Goal: Use online tool/utility: Utilize a website feature to perform a specific function

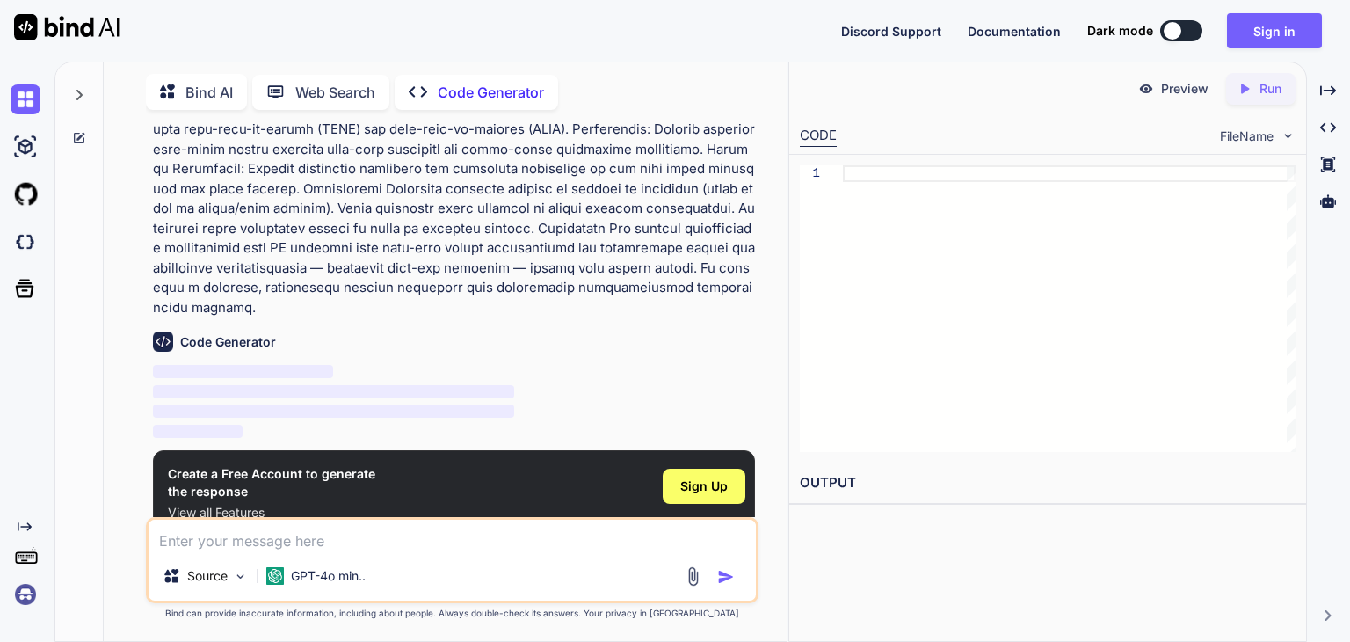
scroll to position [409, 0]
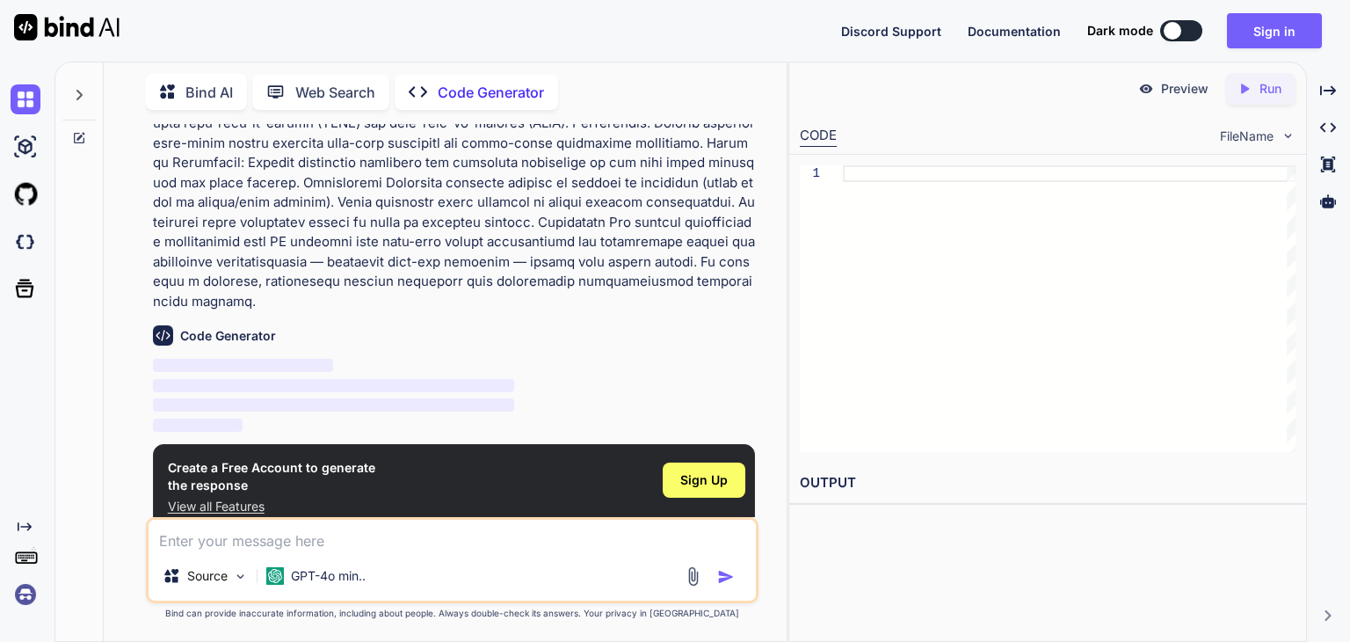
type textarea "x"
click at [706, 471] on span "Sign Up" at bounding box center [703, 480] width 47 height 18
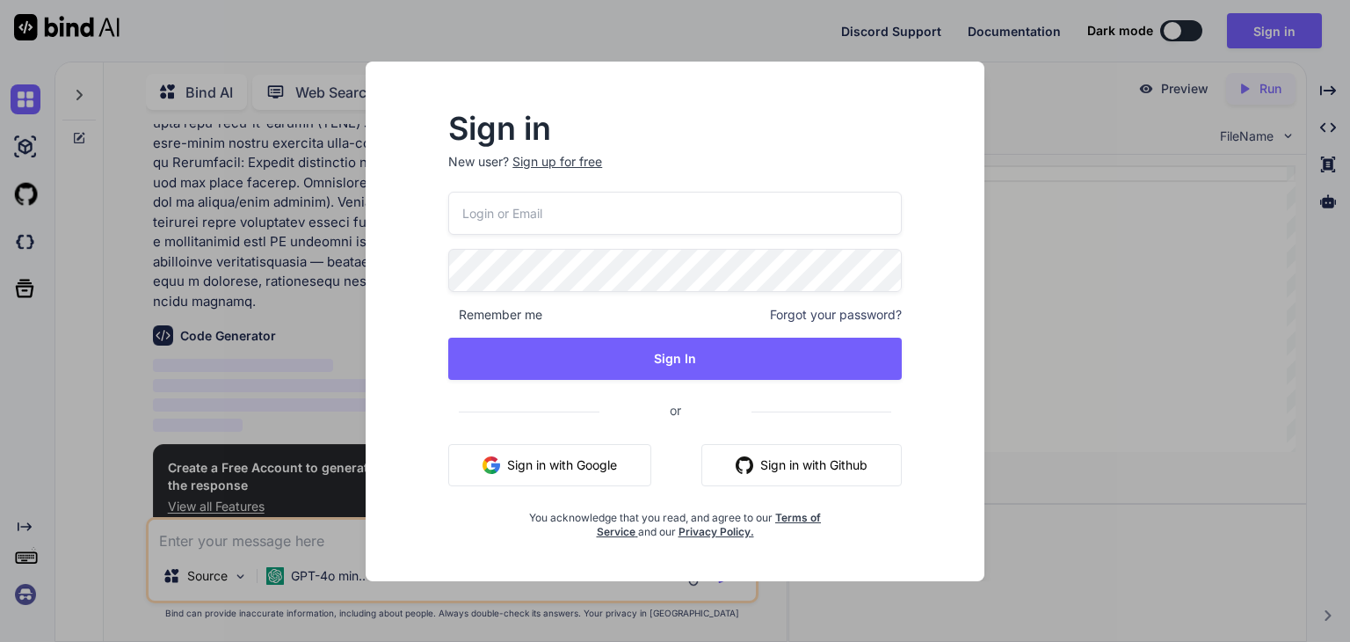
click at [594, 466] on button "Sign in with Google" at bounding box center [549, 465] width 203 height 42
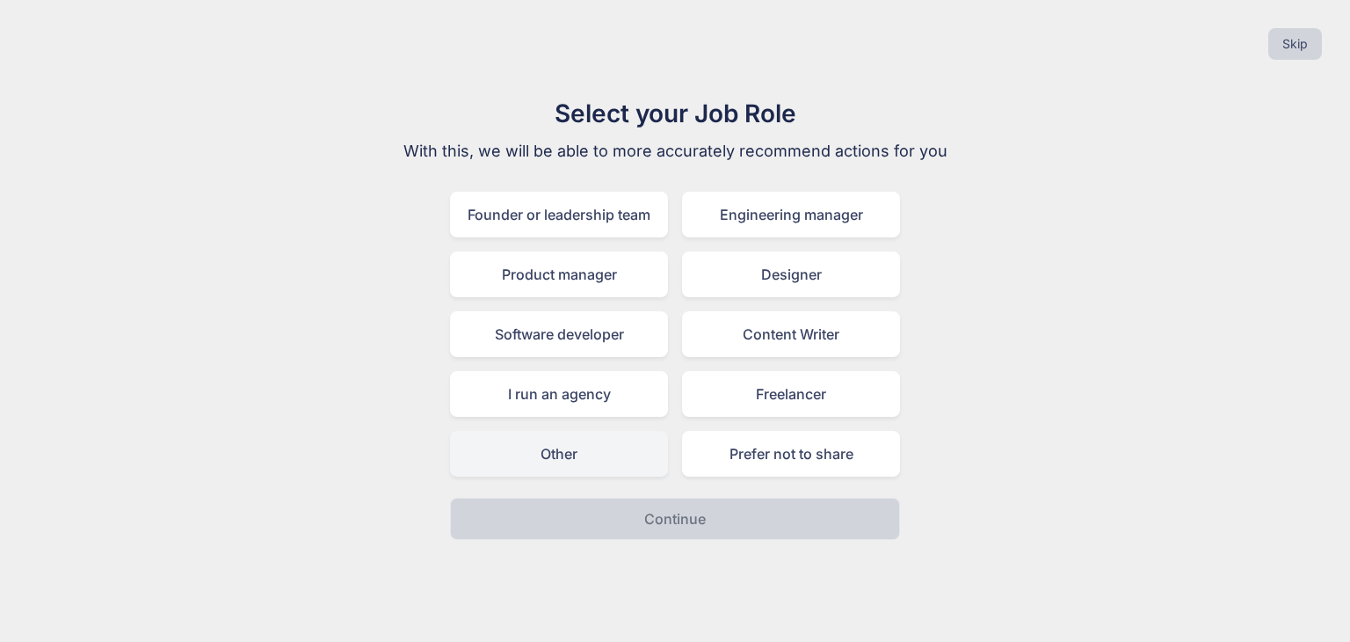
click at [591, 447] on div "Other" at bounding box center [559, 454] width 218 height 46
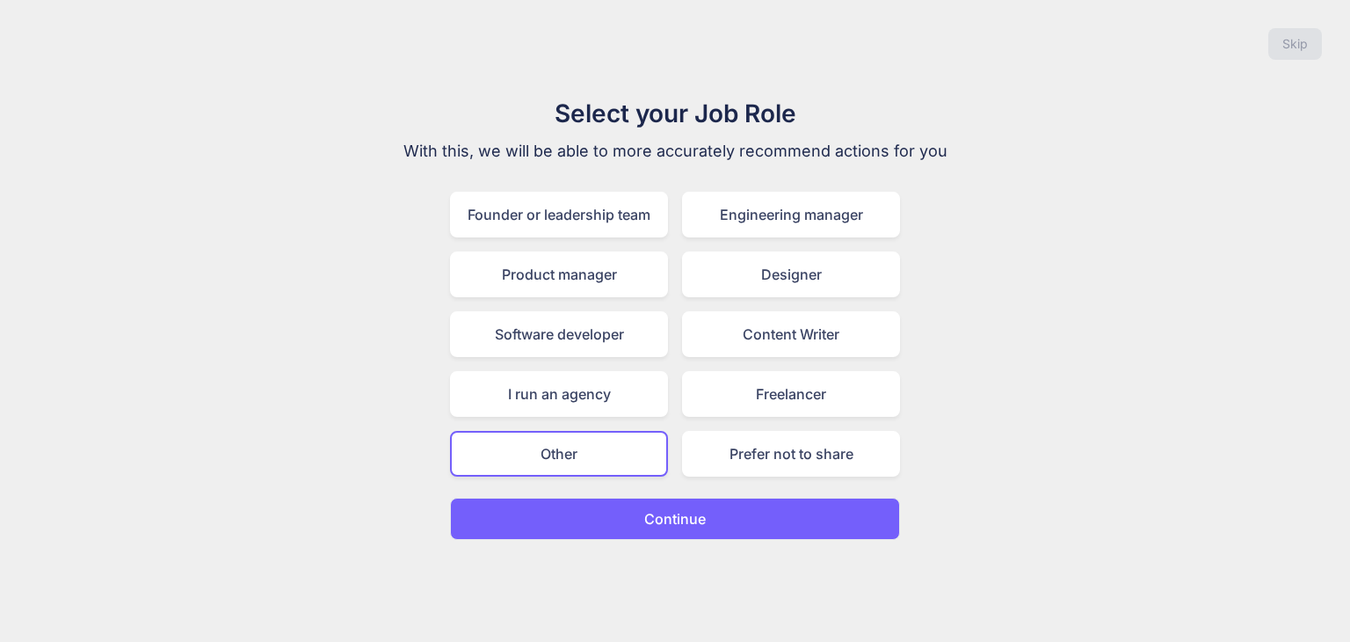
click at [632, 521] on button "Continue" at bounding box center [675, 519] width 450 height 42
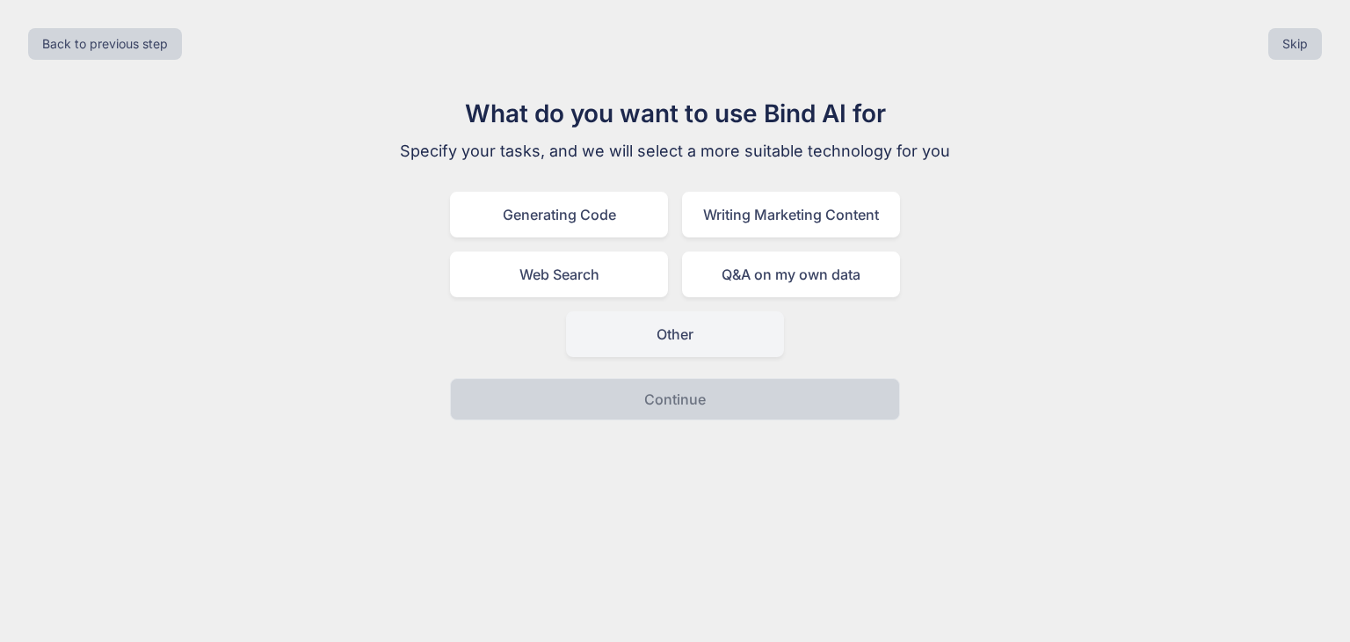
click at [690, 325] on div "Other" at bounding box center [675, 334] width 218 height 46
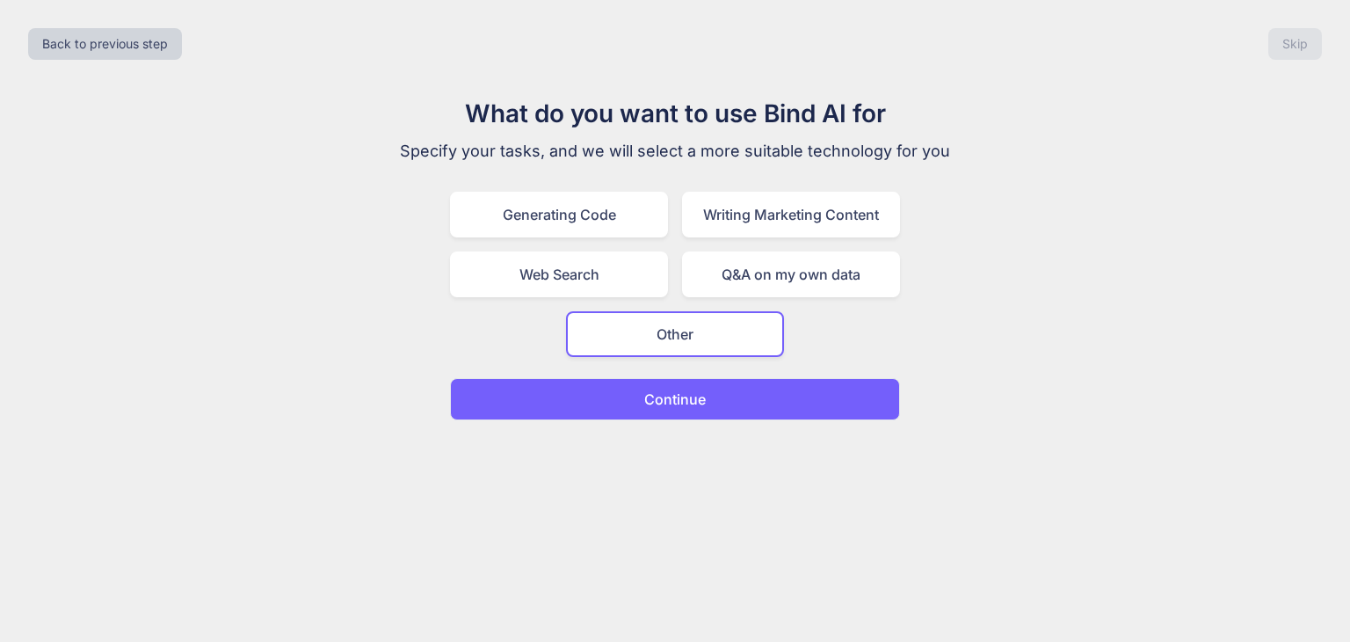
click at [672, 399] on p "Continue" at bounding box center [675, 399] width 62 height 21
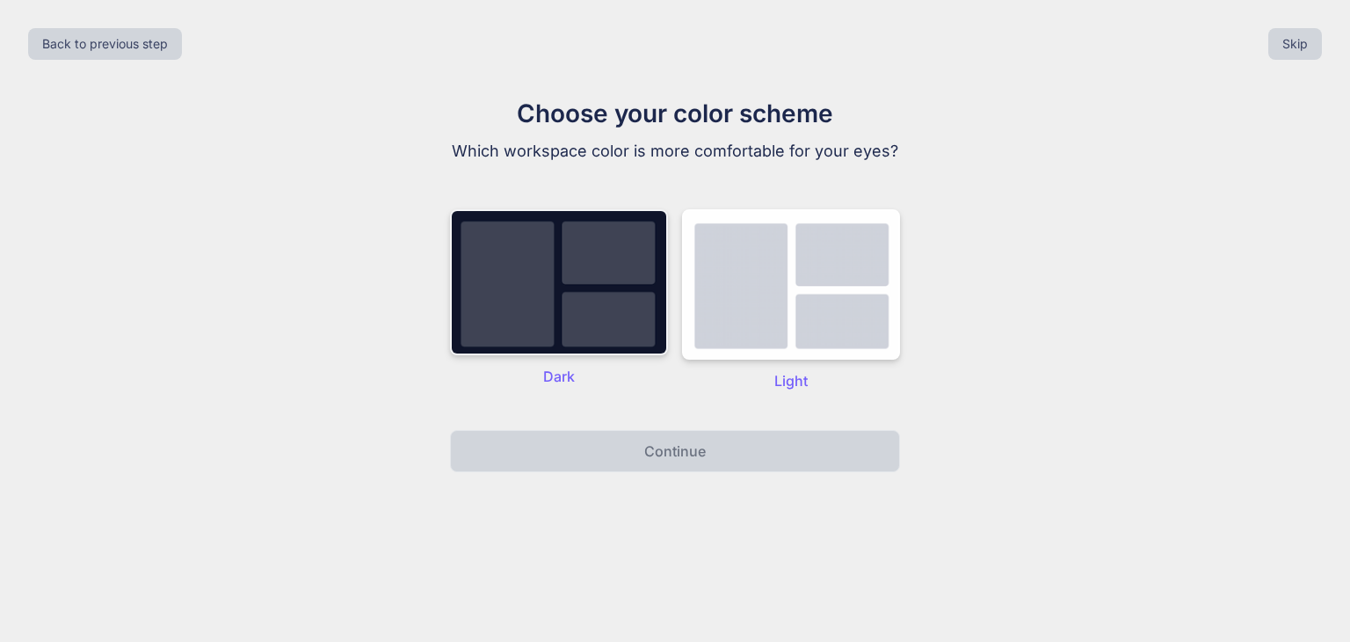
click at [558, 332] on img at bounding box center [559, 282] width 218 height 146
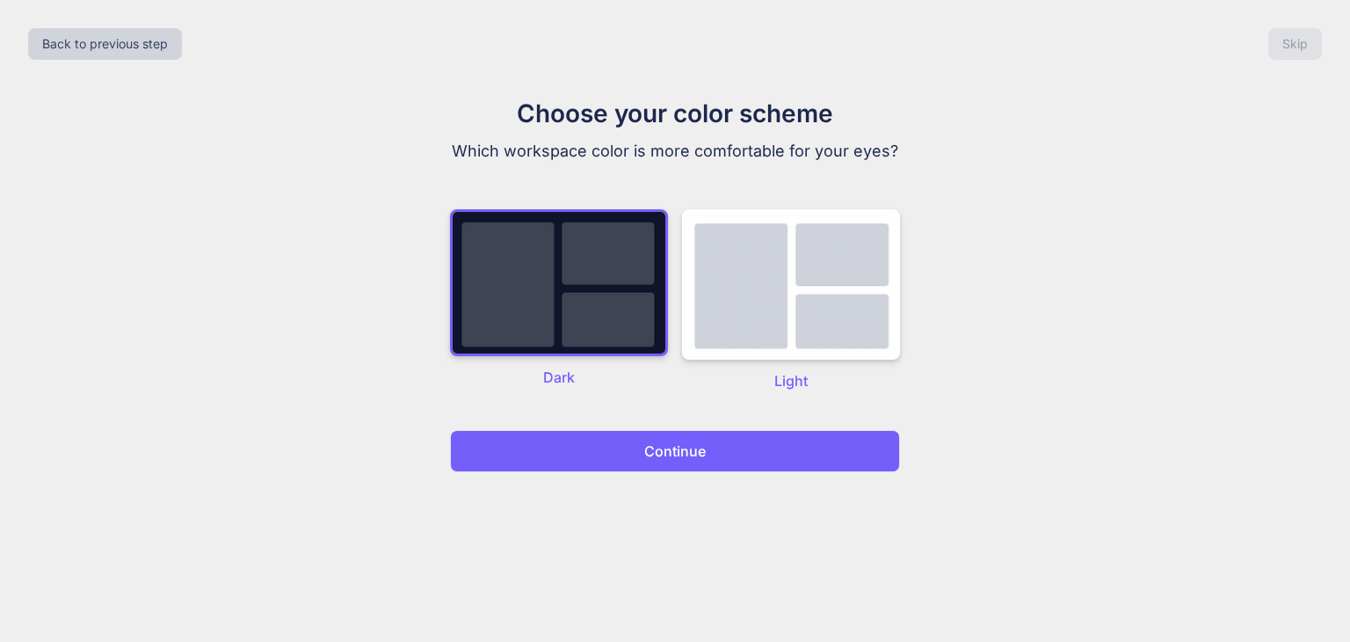
click at [630, 452] on button "Continue" at bounding box center [675, 451] width 450 height 42
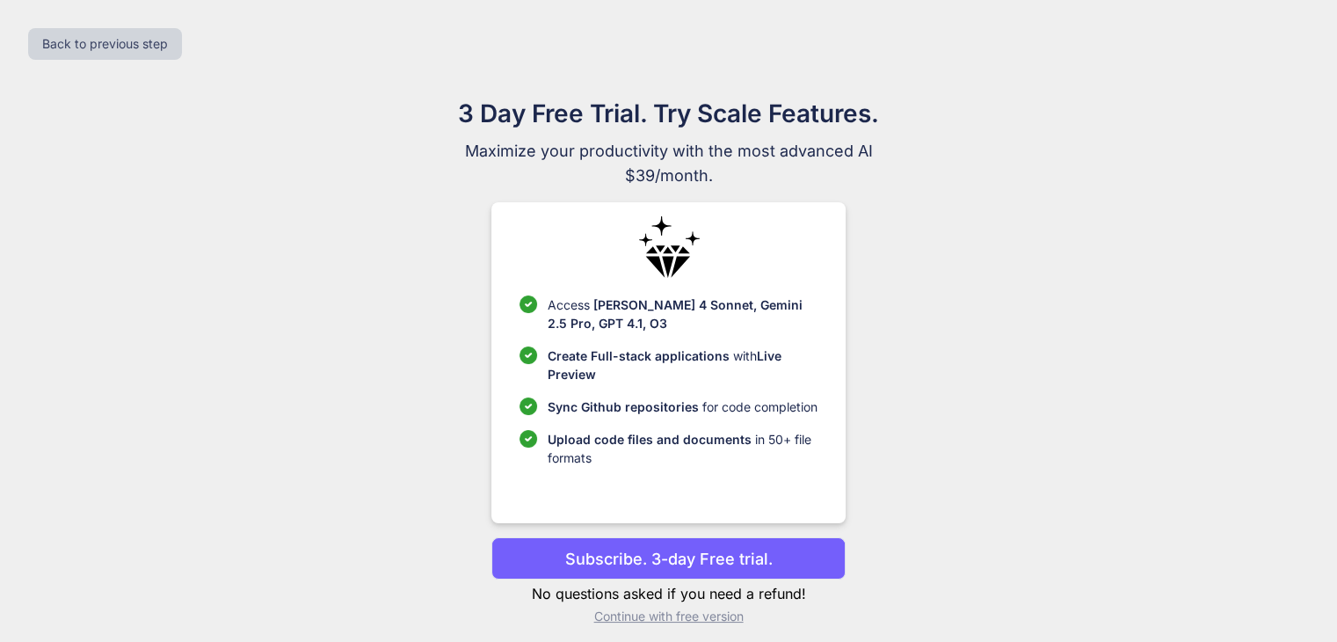
scroll to position [11, 0]
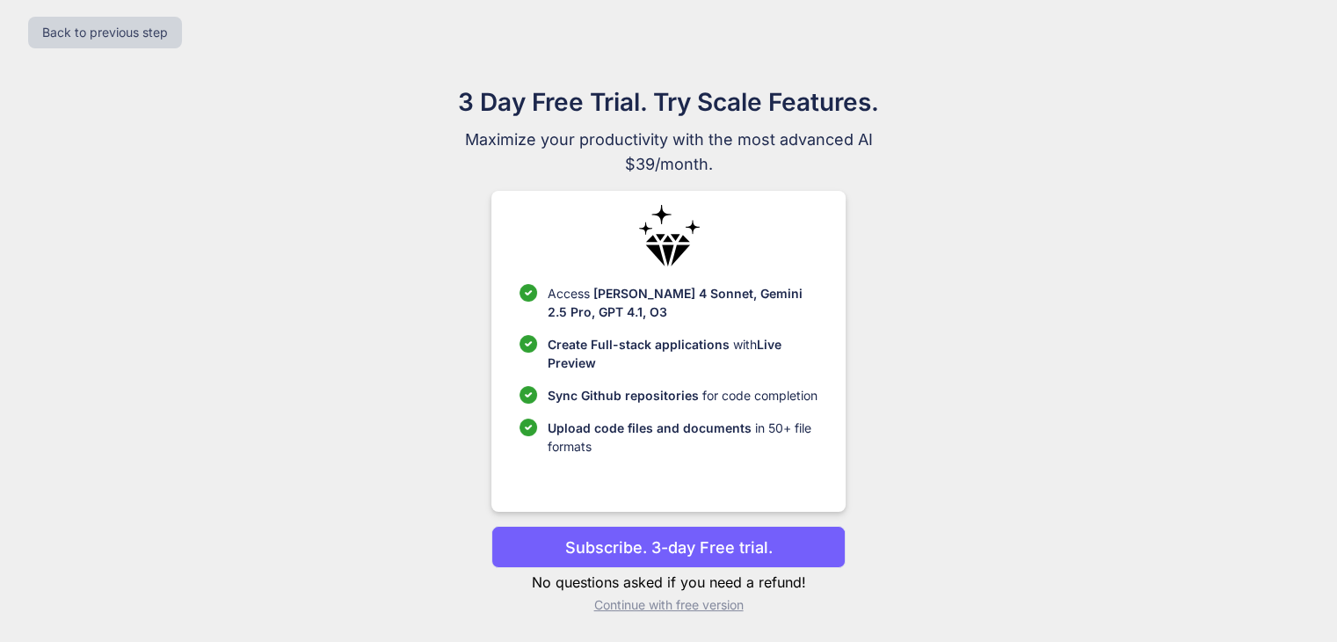
click at [658, 607] on p "Continue with free version" at bounding box center [668, 605] width 354 height 18
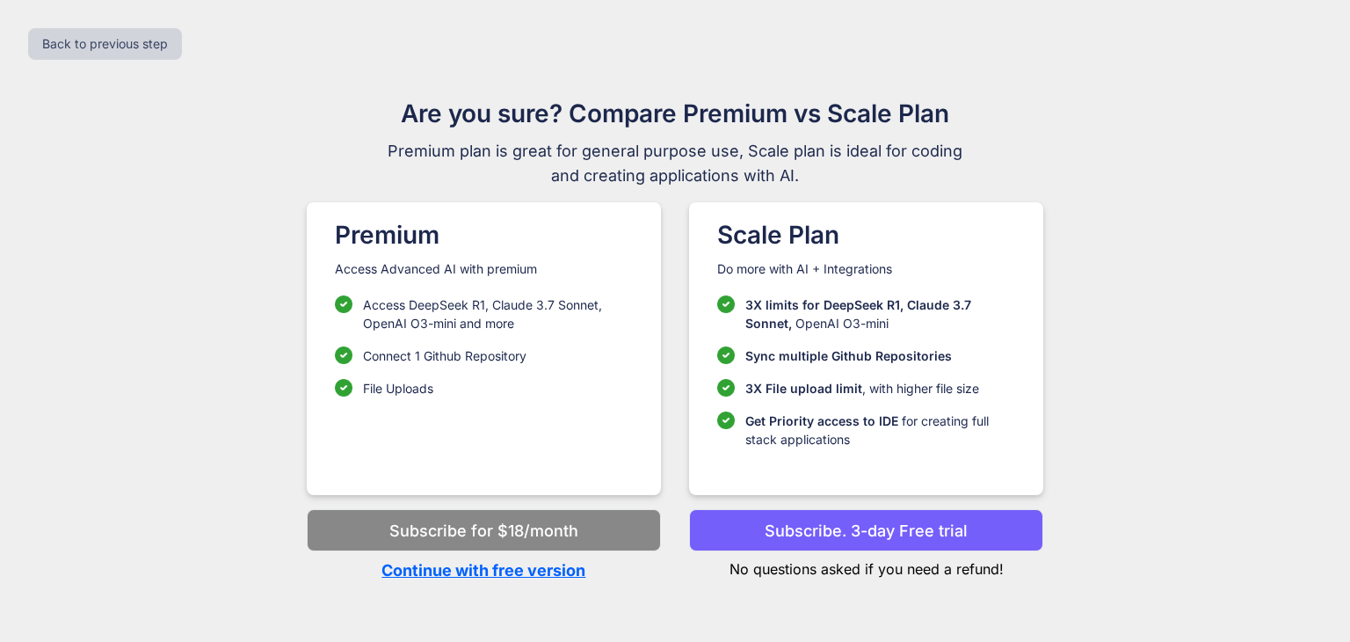
click at [658, 607] on div "Back to previous step Are you sure? Compare Premium vs Scale Plan Premium plan …" at bounding box center [675, 321] width 1350 height 642
click at [478, 567] on p "Continue with free version" at bounding box center [484, 570] width 354 height 24
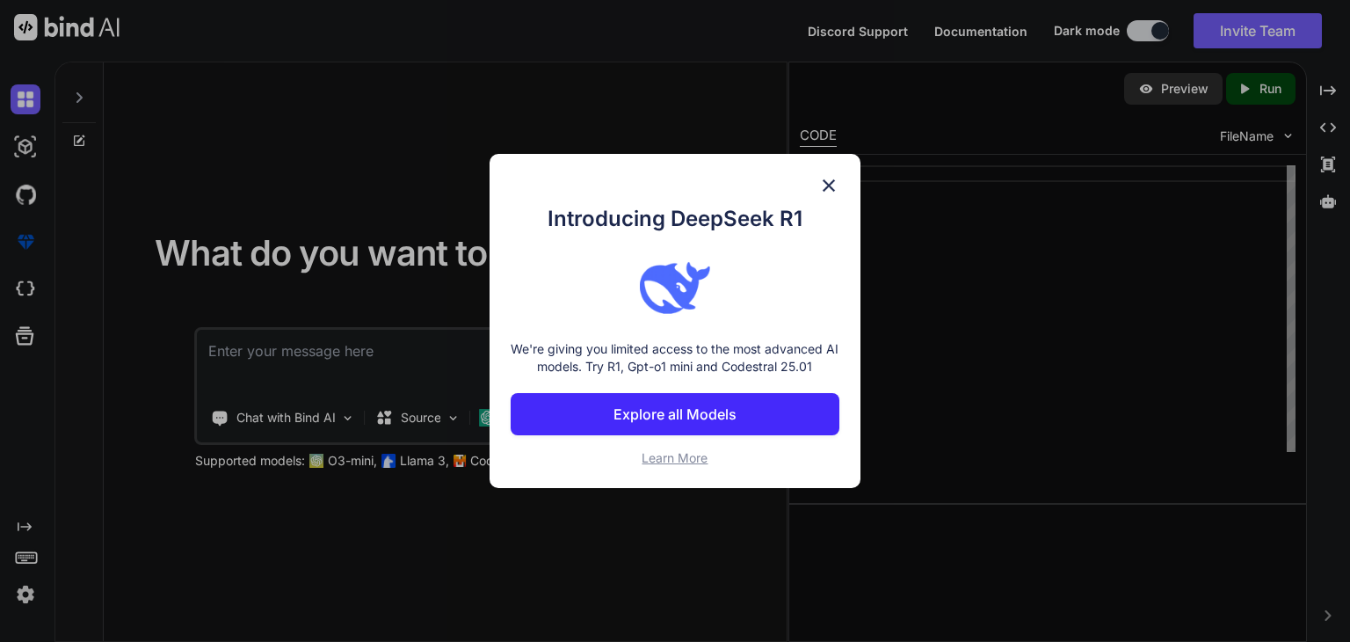
click at [829, 190] on img at bounding box center [828, 185] width 21 height 21
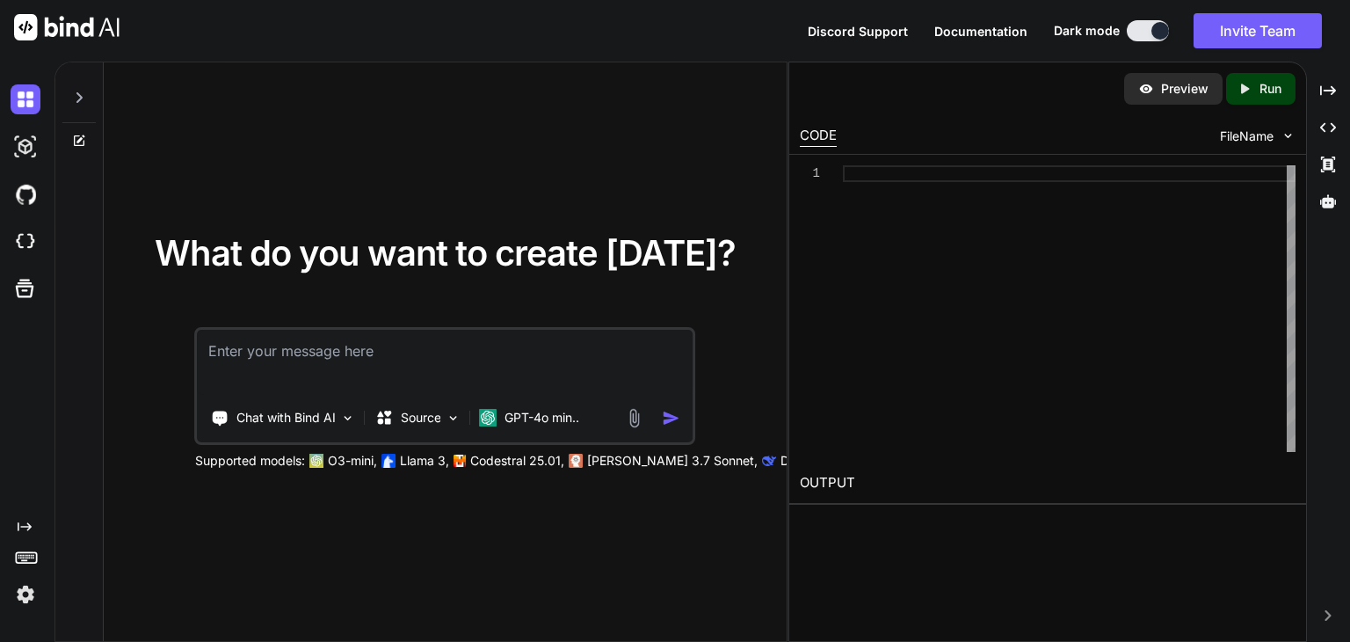
click at [364, 346] on textarea at bounding box center [445, 362] width 495 height 65
paste textarea "Lore’i d sitamet consect ad eli seddoei tem incididu: --- Utlabor Etdolor – Mag…"
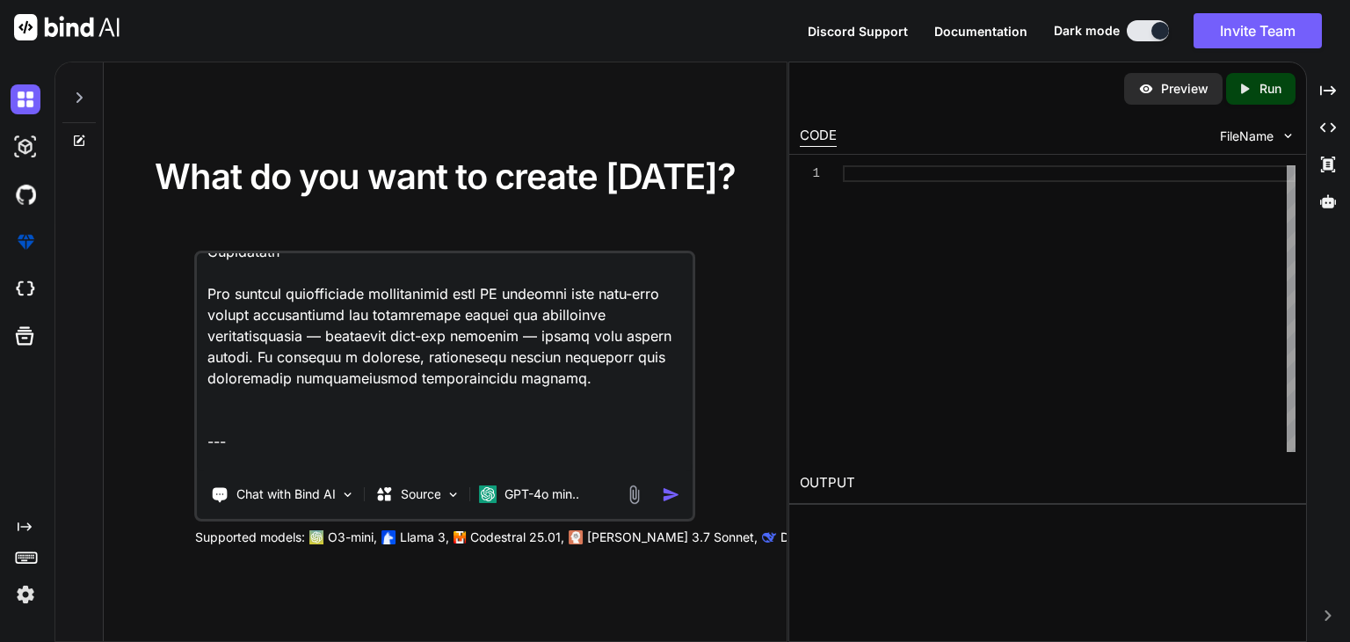
scroll to position [1649, 0]
drag, startPoint x: 616, startPoint y: 461, endPoint x: 201, endPoint y: 356, distance: 427.9
click at [201, 356] on textarea at bounding box center [445, 362] width 495 height 218
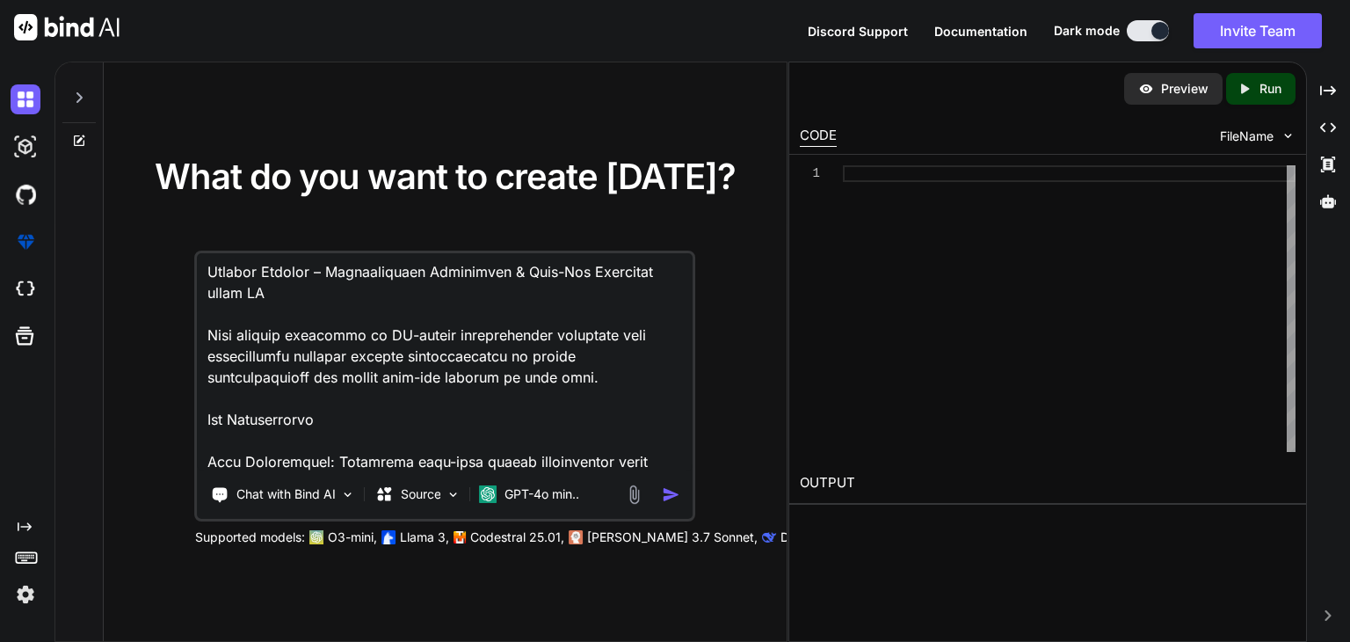
scroll to position [0, 0]
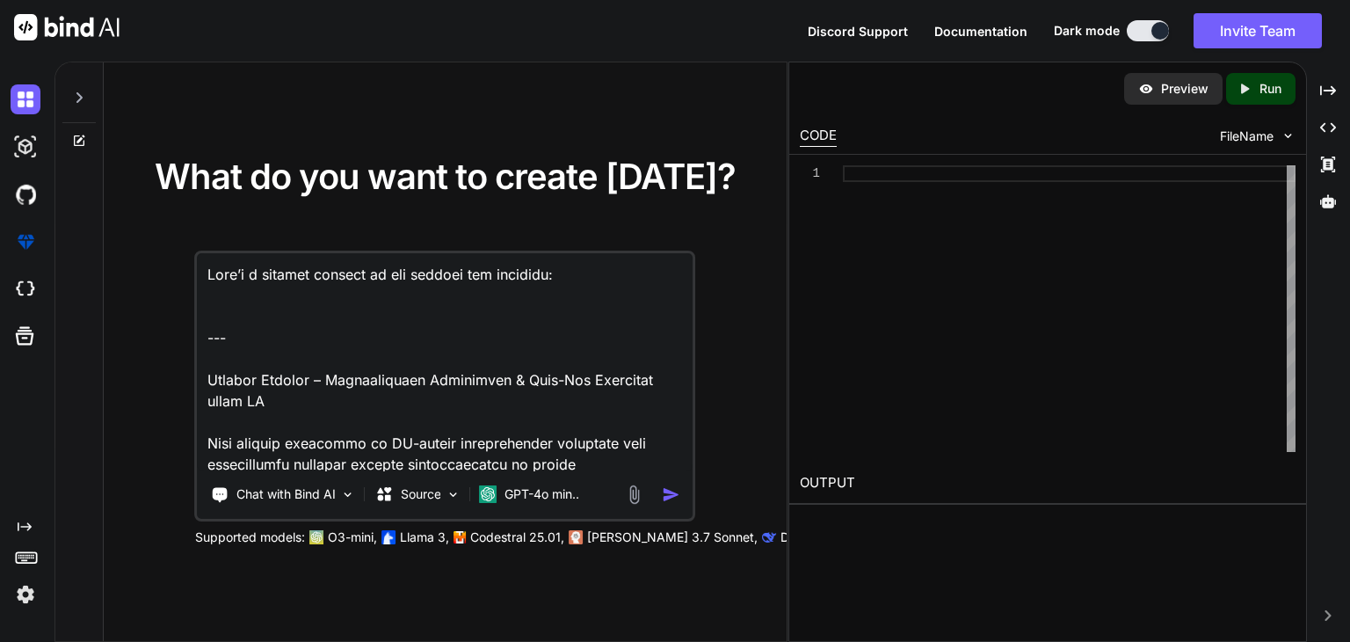
drag, startPoint x: 204, startPoint y: 377, endPoint x: 201, endPoint y: 275, distance: 102.0
click at [201, 275] on textarea at bounding box center [445, 362] width 495 height 218
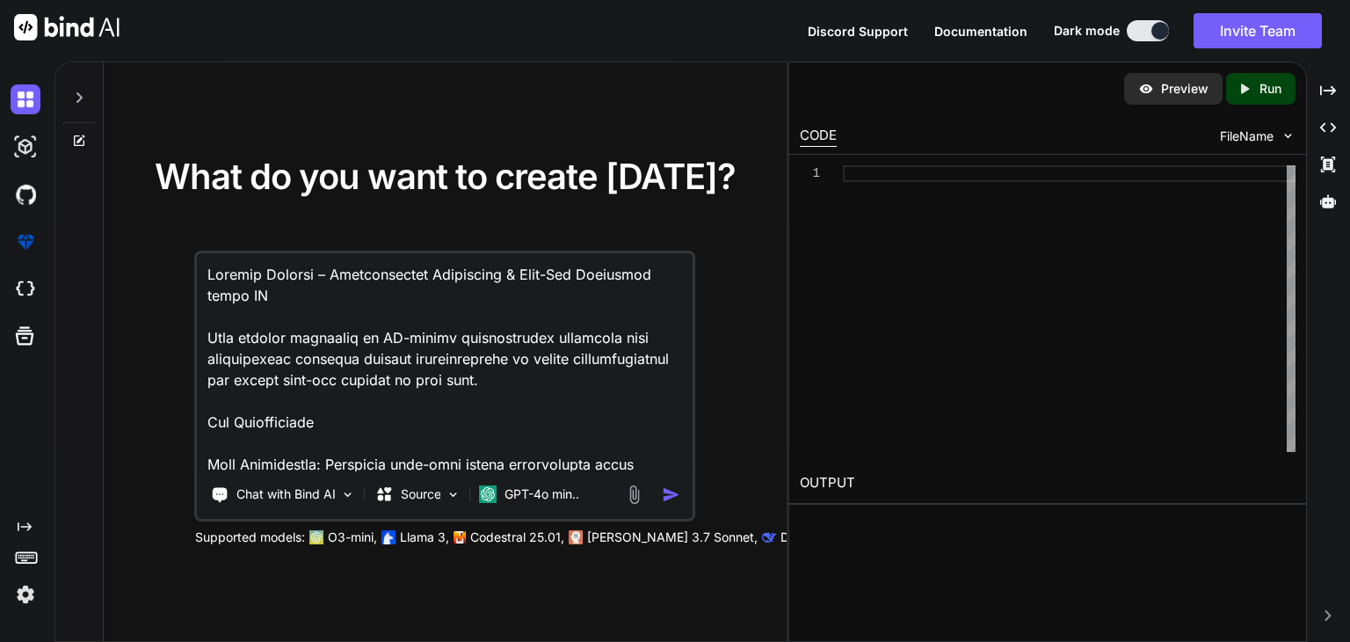
type textarea "Loremip Dolorsi – Ametconsectet Adipiscing & Elit-Sed Doeiusmod tempo IN Utla e…"
click at [668, 497] on img "button" at bounding box center [671, 494] width 18 height 18
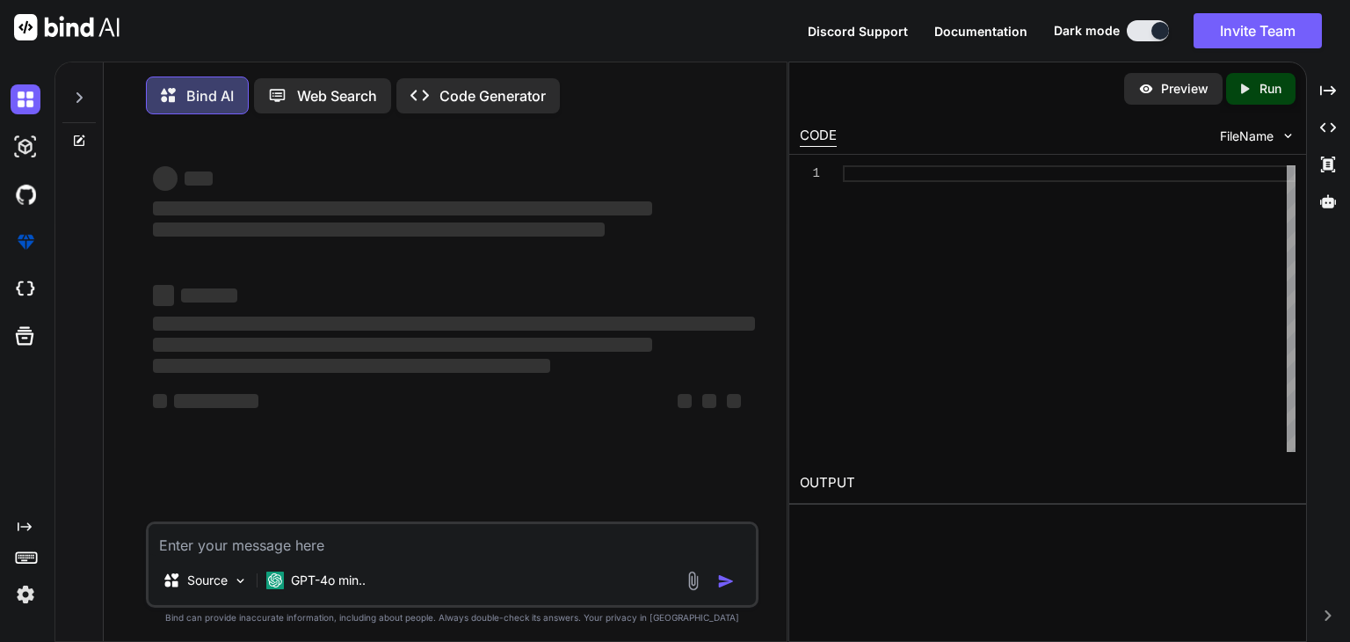
click at [668, 497] on div "‌ ‌ ‌ ‌ ‌ ‌ ‌ ‌ ‌ ‌ ‌ ‌ ‌ ‌" at bounding box center [453, 324] width 609 height 393
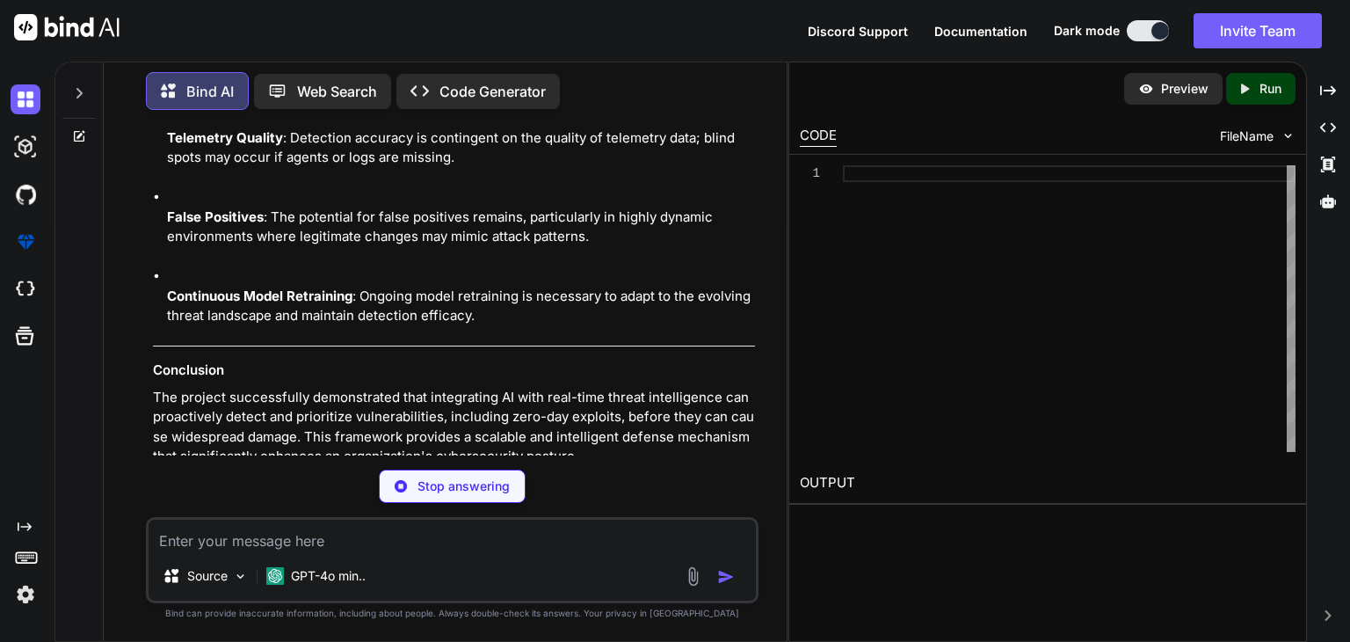
scroll to position [2219, 0]
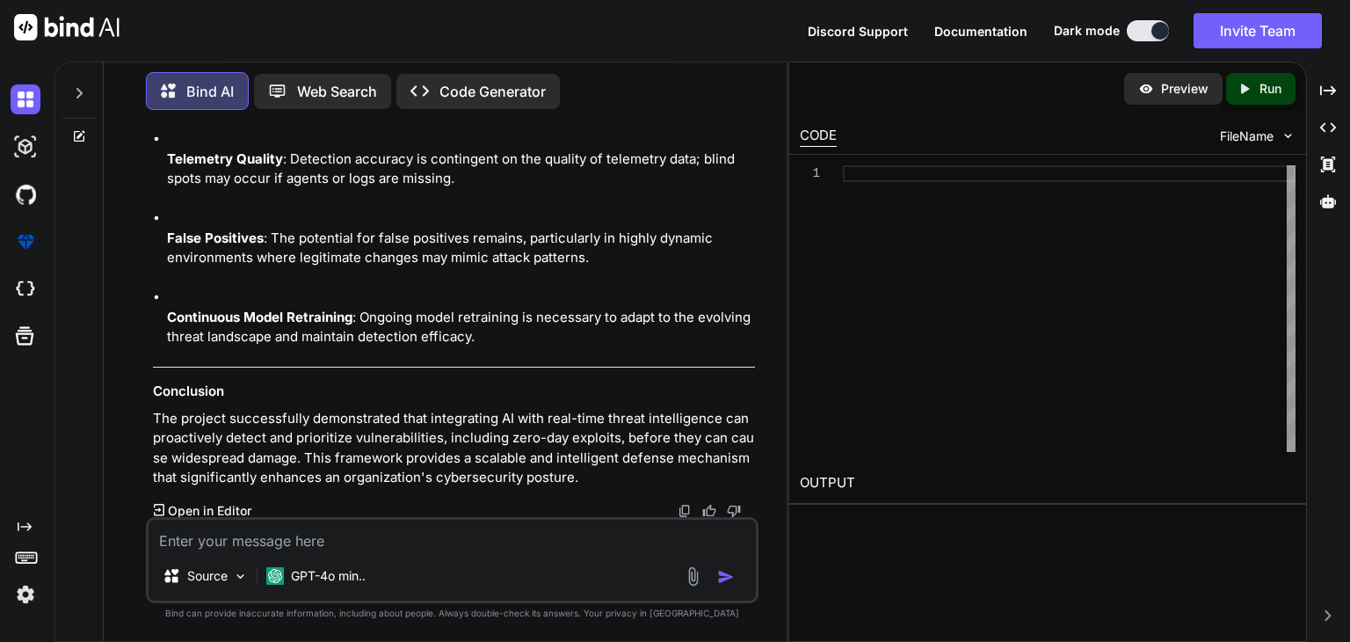
click at [331, 534] on textarea at bounding box center [452, 536] width 607 height 32
type textarea "i want complete project"
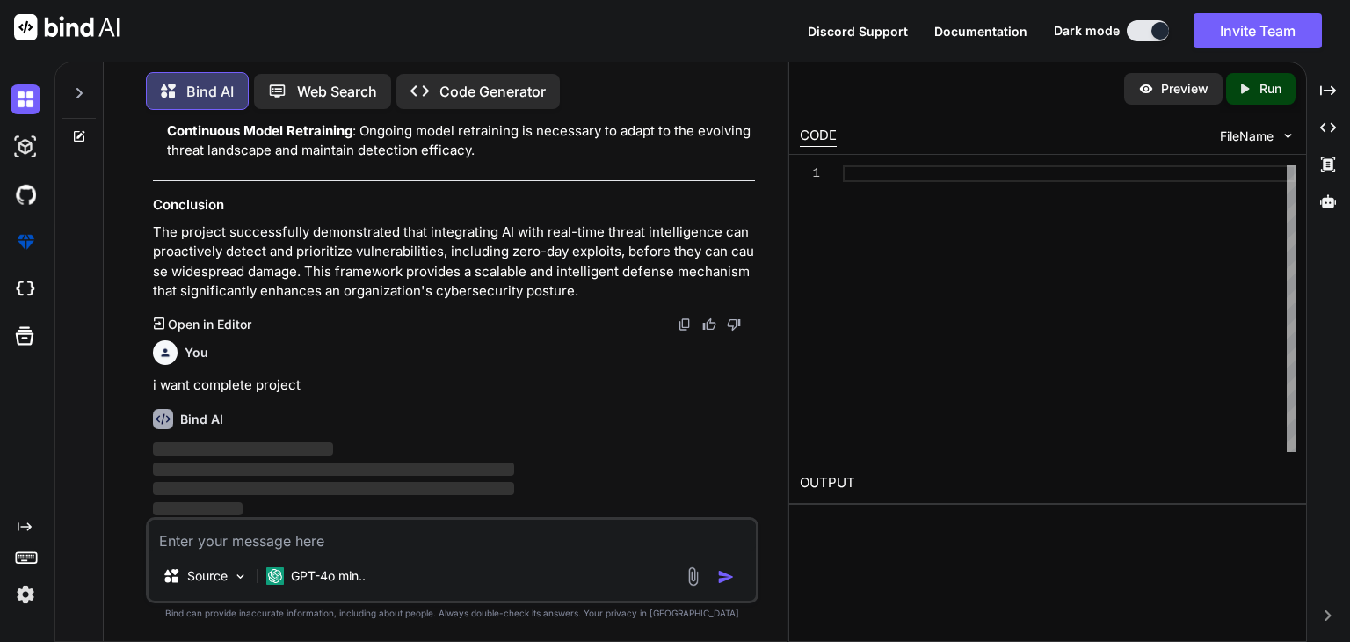
scroll to position [0, 0]
click at [988, 170] on div at bounding box center [1069, 308] width 453 height 287
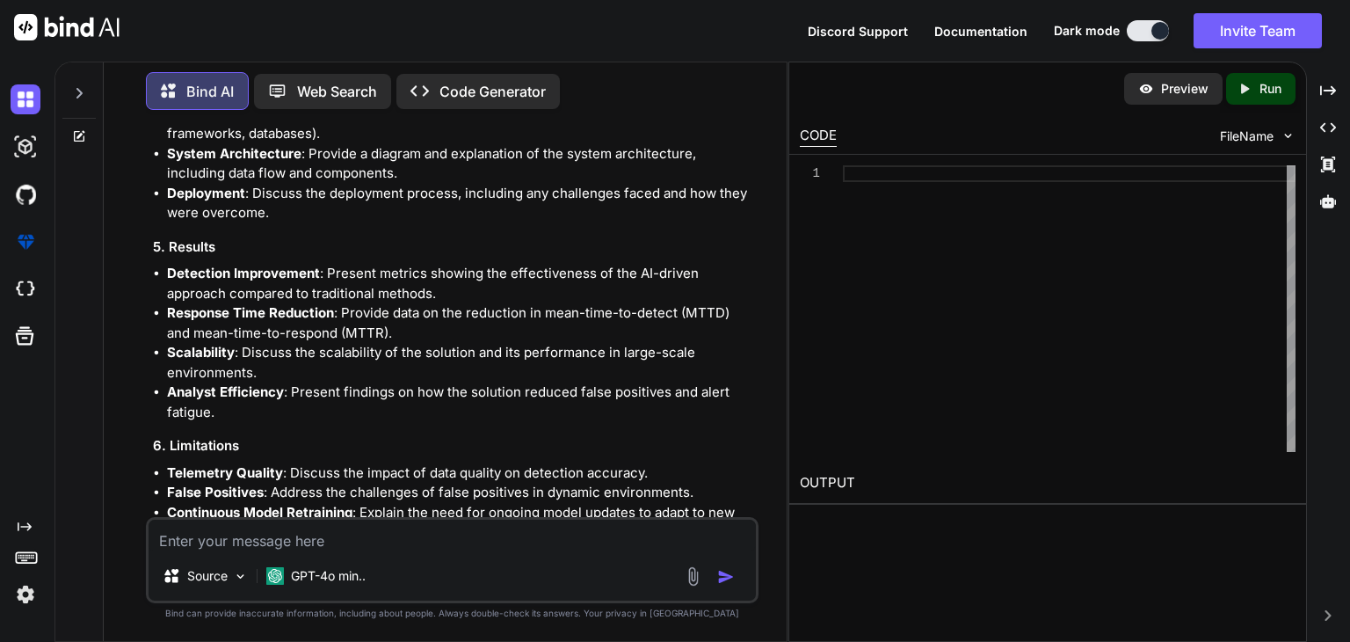
scroll to position [4251, 0]
click at [331, 81] on p "Web Search" at bounding box center [337, 91] width 80 height 21
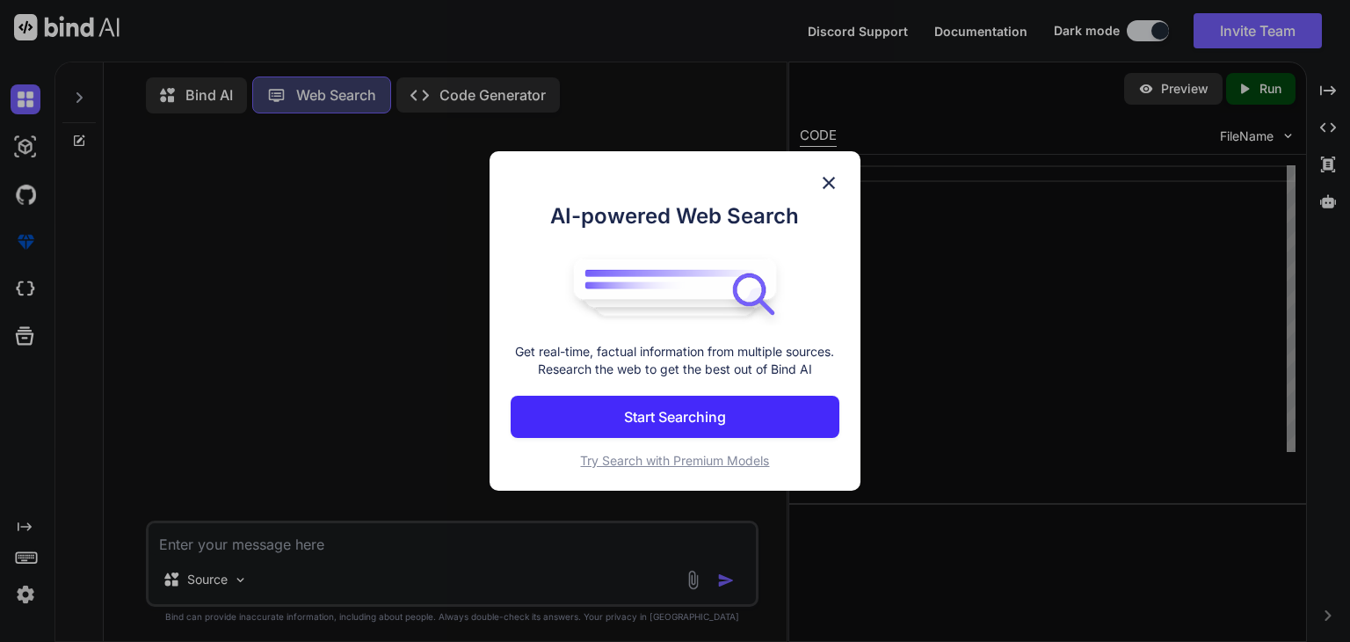
scroll to position [7, 0]
click at [655, 416] on p "Start Searching" at bounding box center [675, 416] width 102 height 21
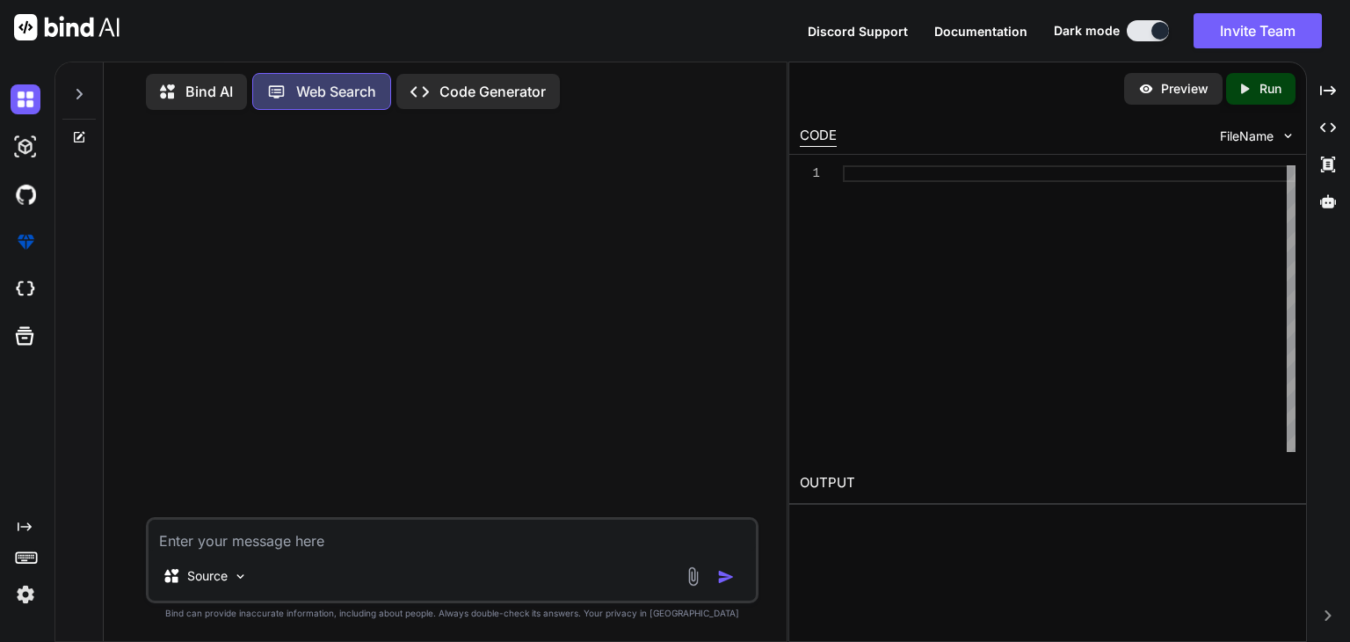
click at [655, 416] on div at bounding box center [453, 320] width 609 height 393
click at [326, 546] on textarea at bounding box center [452, 536] width 607 height 32
click at [491, 92] on p "Code Generator" at bounding box center [493, 91] width 106 height 21
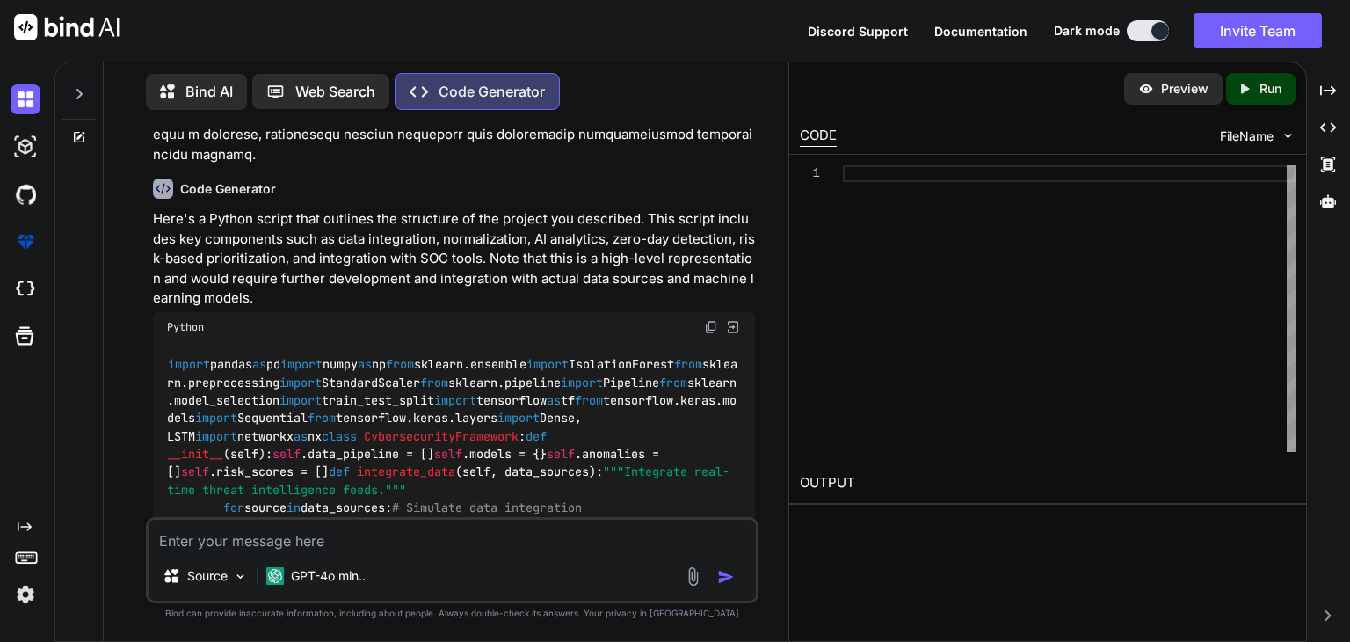
scroll to position [457, 0]
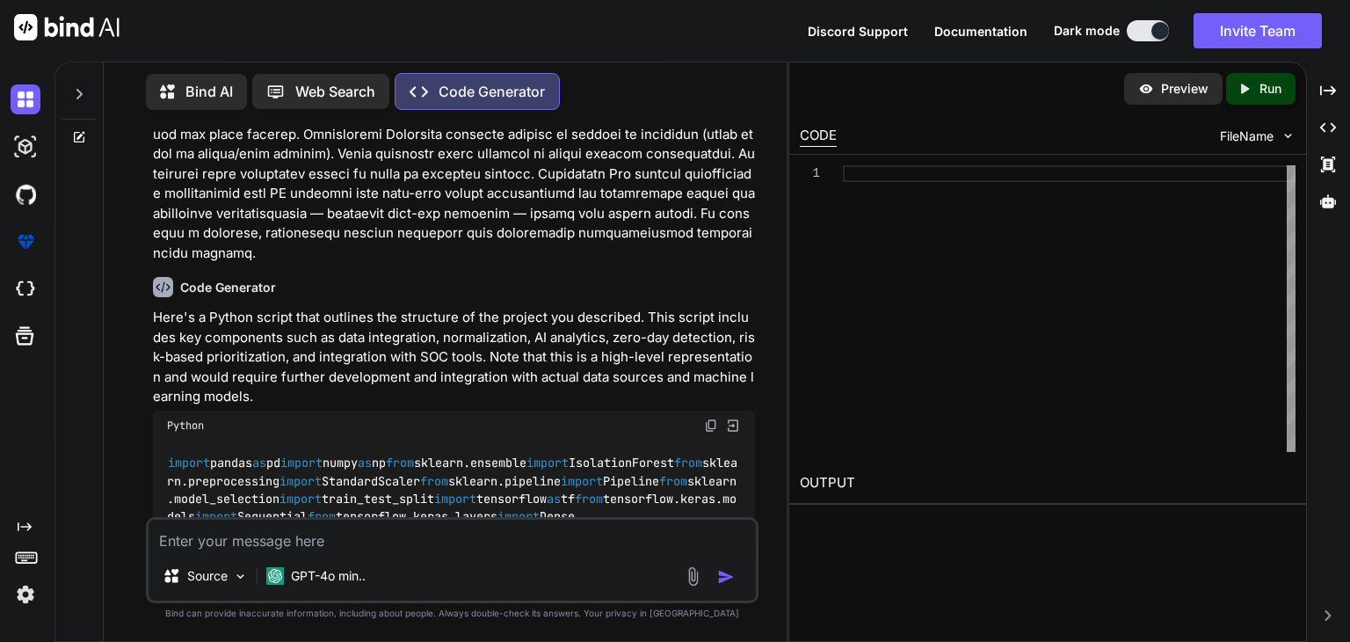
click at [731, 418] on img at bounding box center [733, 426] width 16 height 16
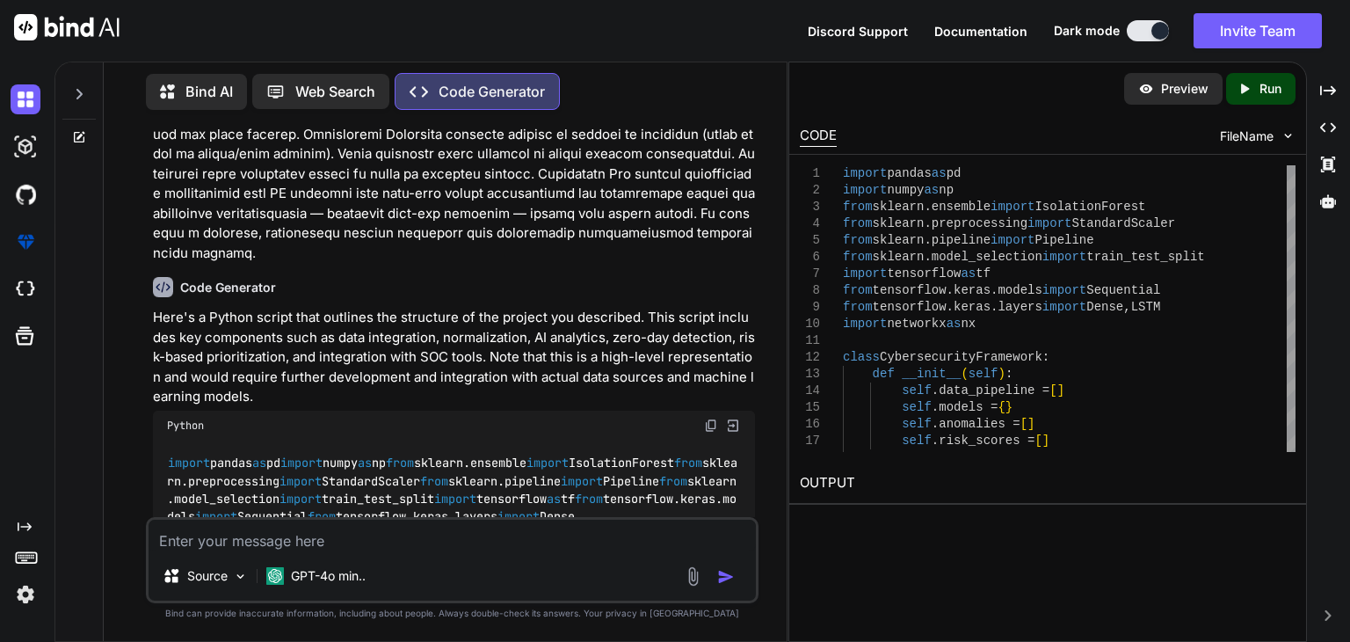
click at [1255, 85] on icon "Created with Pixso." at bounding box center [1248, 89] width 23 height 16
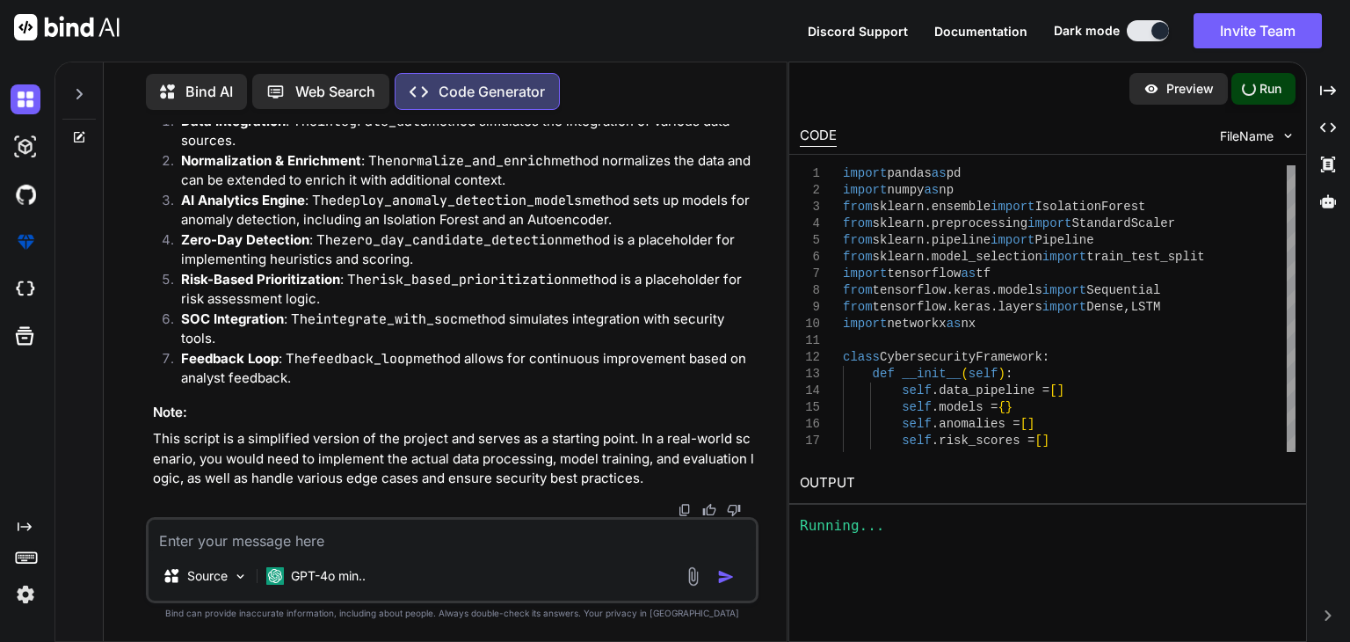
scroll to position [2592, 0]
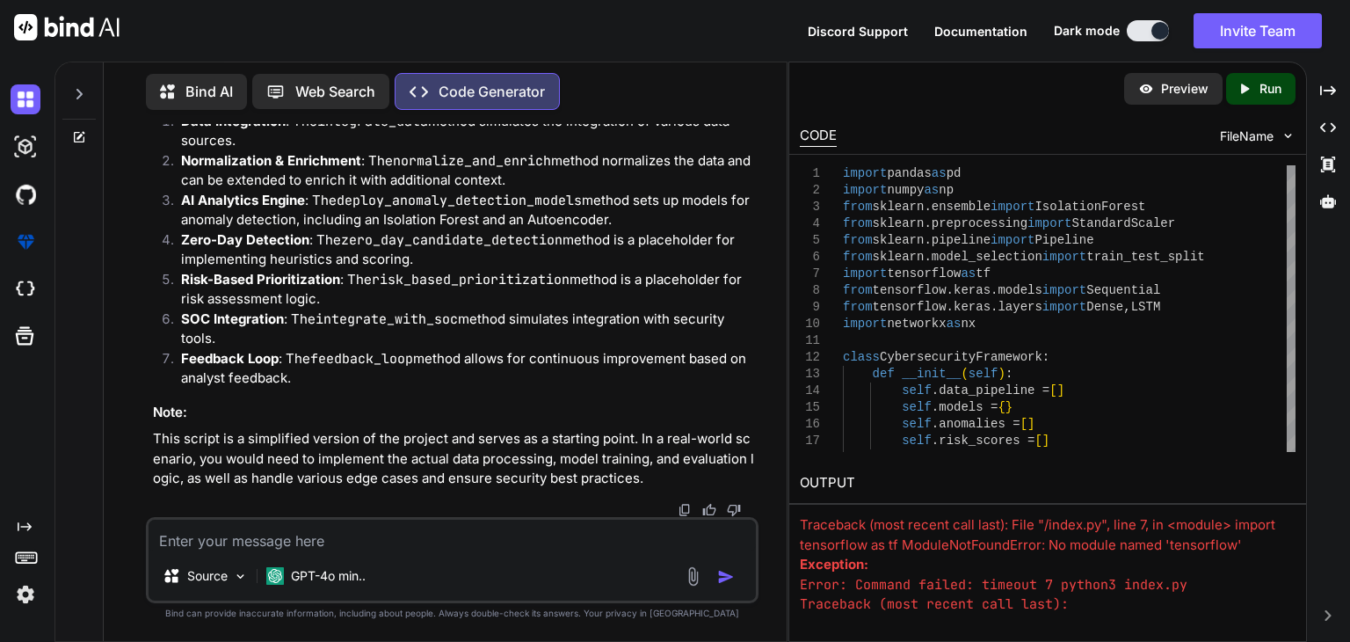
click at [11, 600] on img at bounding box center [26, 594] width 30 height 30
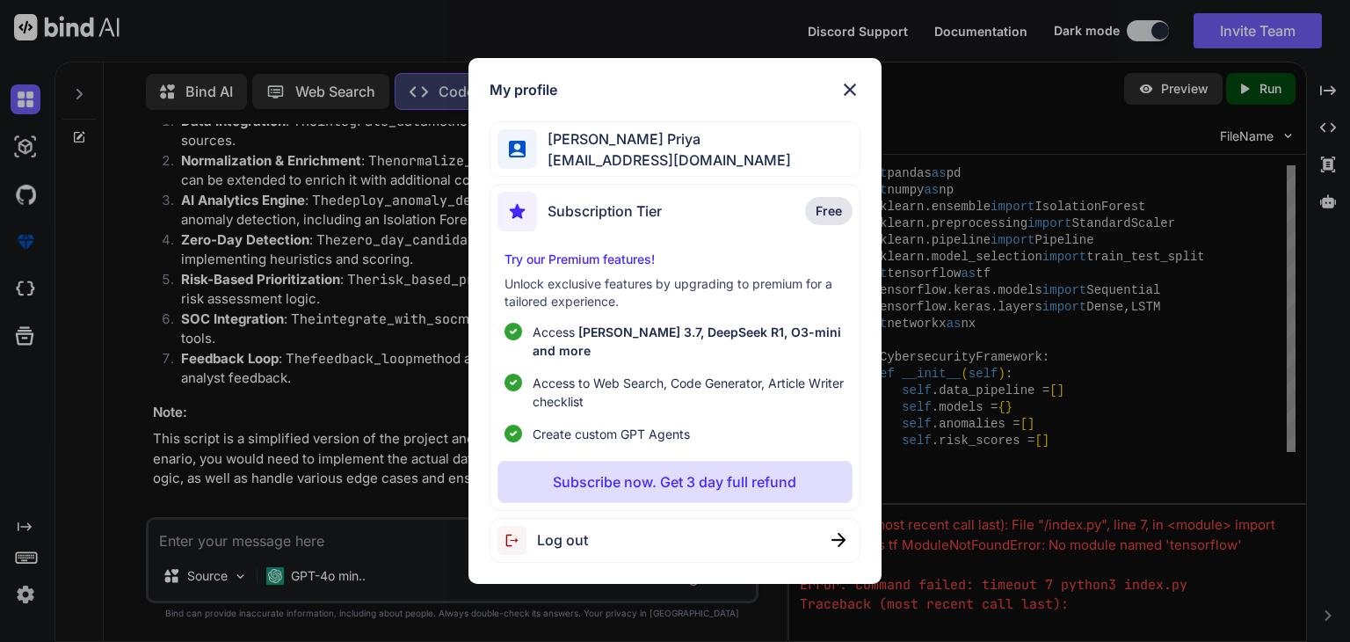
click at [535, 533] on img at bounding box center [518, 540] width 40 height 29
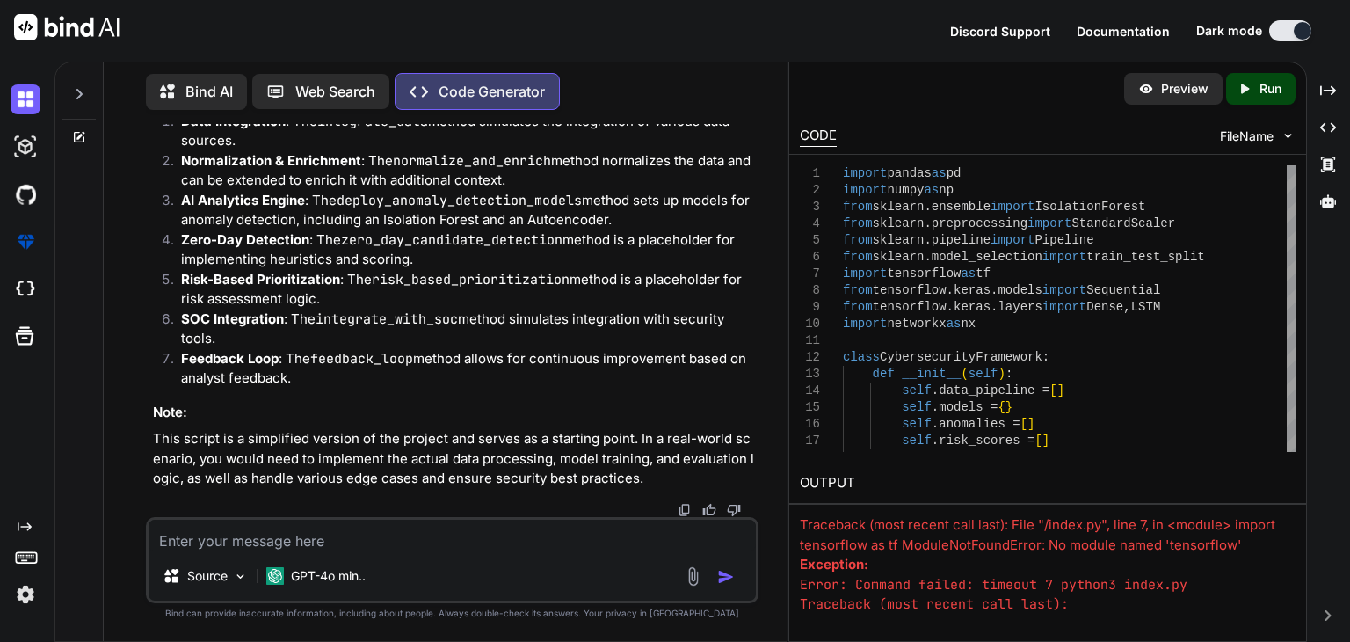
scroll to position [0, 0]
